Goal: Communication & Community: Answer question/provide support

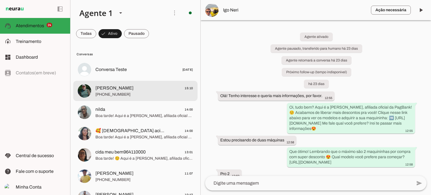
click at [156, 95] on span "[PHONE_NUMBER]" at bounding box center [144, 95] width 98 height 6
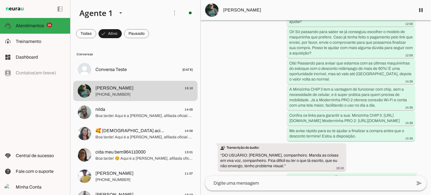
scroll to position [340, 0]
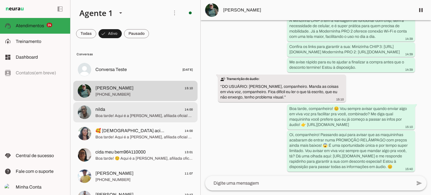
click at [131, 116] on span "Boa tarde! Aqui é a [PERSON_NAME], afiliada oficial da PagBank! ☺️ Temos maquin…" at bounding box center [144, 116] width 98 height 6
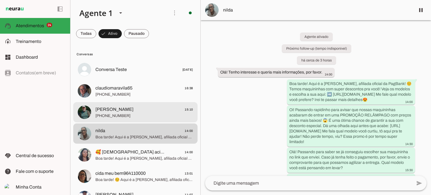
click at [172, 111] on span "[PERSON_NAME] 15:10" at bounding box center [144, 109] width 98 height 7
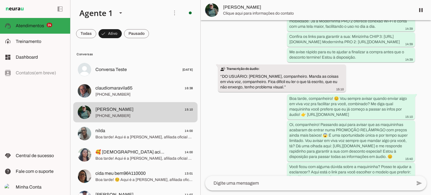
scroll to position [397, 0]
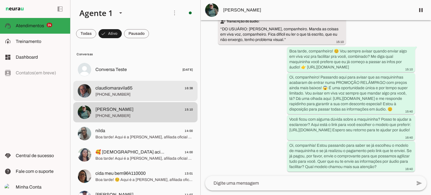
click at [157, 89] on span "claudiomaravila65 16:38" at bounding box center [144, 88] width 98 height 7
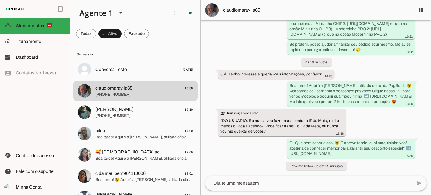
scroll to position [755, 0]
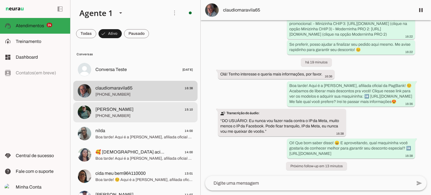
click at [123, 112] on span "[PERSON_NAME]" at bounding box center [114, 109] width 38 height 7
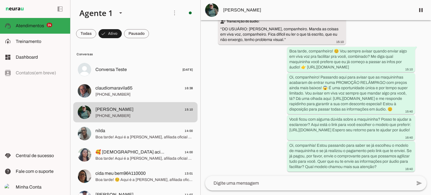
scroll to position [397, 0]
click at [253, 150] on div "Agente ativado Próximo follow-up (tempo indisponível) há cerca de 18 horas Olá!…" at bounding box center [315, 98] width 230 height 156
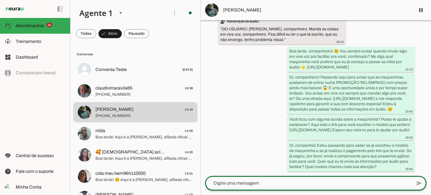
click at [0, 0] on lt-mirror at bounding box center [0, 0] width 0 height 0
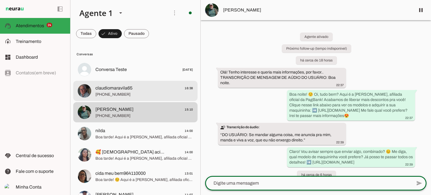
click at [141, 88] on span "claudiomaravila65 16:38" at bounding box center [144, 88] width 98 height 7
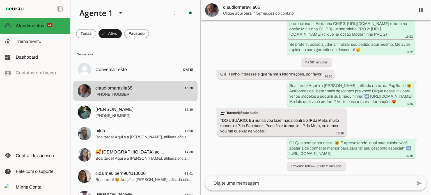
scroll to position [755, 0]
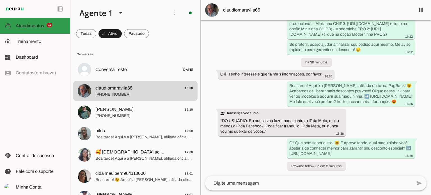
click at [29, 29] on slot at bounding box center [41, 25] width 50 height 7
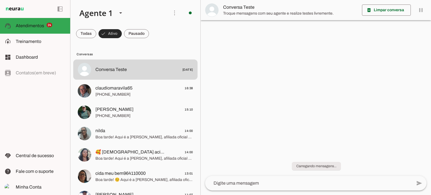
click at [110, 31] on span at bounding box center [109, 33] width 23 height 13
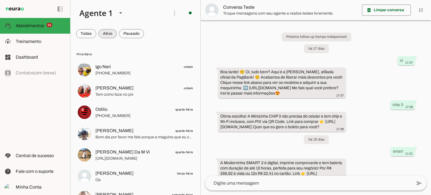
scroll to position [156, 0]
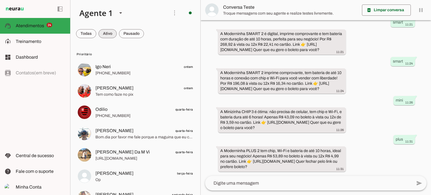
click at [110, 32] on span at bounding box center [107, 33] width 18 height 13
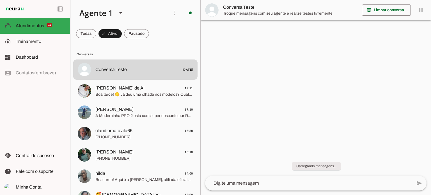
scroll to position [0, 0]
